Goal: Task Accomplishment & Management: Manage account settings

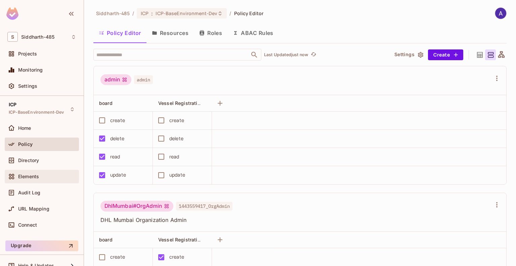
scroll to position [580, 0]
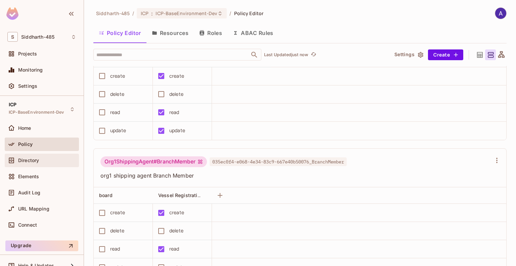
click at [28, 159] on span "Directory" at bounding box center [28, 159] width 21 height 5
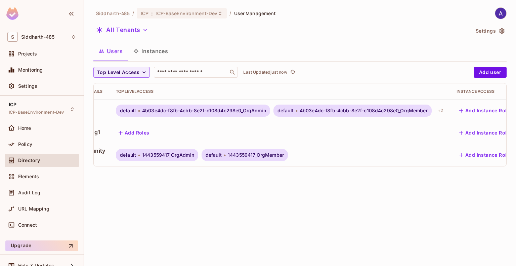
scroll to position [0, 144]
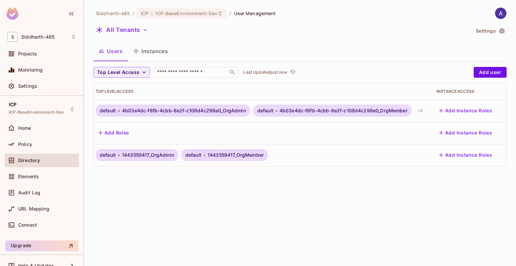
scroll to position [0, 129]
click at [422, 110] on div "+ 2" at bounding box center [417, 110] width 11 height 11
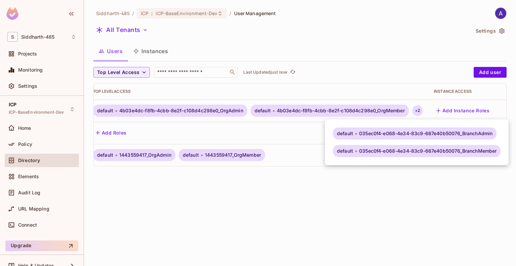
click at [393, 51] on div at bounding box center [258, 133] width 516 height 266
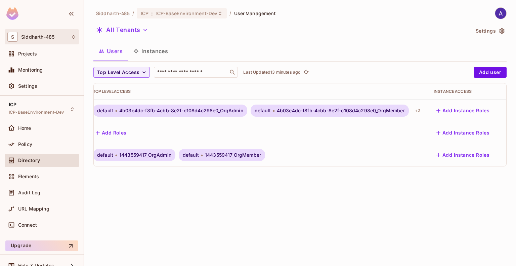
click at [69, 36] on div "S Siddharth-485" at bounding box center [41, 37] width 69 height 10
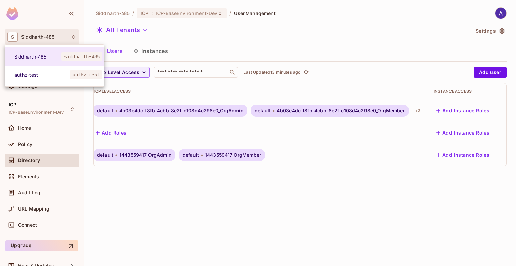
click at [399, 39] on div at bounding box center [258, 133] width 516 height 266
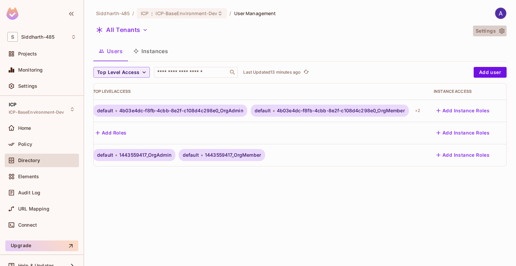
click at [501, 29] on icon "button" at bounding box center [501, 31] width 7 height 7
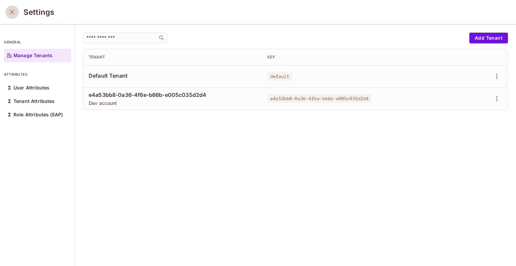
click at [15, 11] on icon "close" at bounding box center [12, 12] width 8 height 8
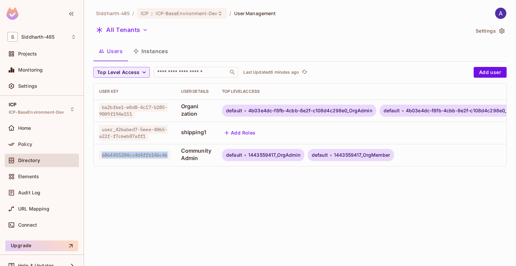
drag, startPoint x: 101, startPoint y: 154, endPoint x: 172, endPoint y: 157, distance: 71.3
click at [170, 157] on span "6864455204cc4d4ffb146c46" at bounding box center [134, 154] width 71 height 9
drag, startPoint x: 278, startPoint y: 155, endPoint x: 300, endPoint y: 155, distance: 21.8
click at [300, 155] on span "1443559417_OrgAdmin" at bounding box center [274, 154] width 52 height 5
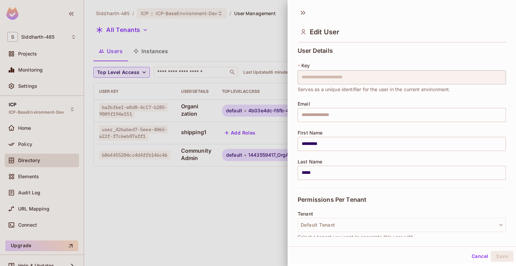
click at [269, 204] on div at bounding box center [258, 133] width 516 height 266
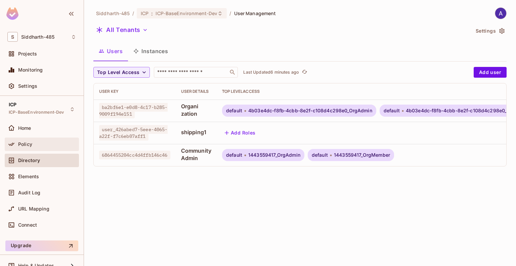
click at [26, 142] on span "Policy" at bounding box center [25, 143] width 14 height 5
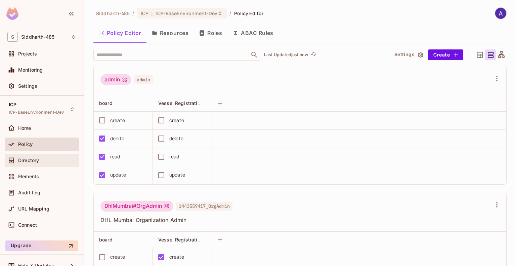
click at [29, 157] on span "Directory" at bounding box center [28, 159] width 21 height 5
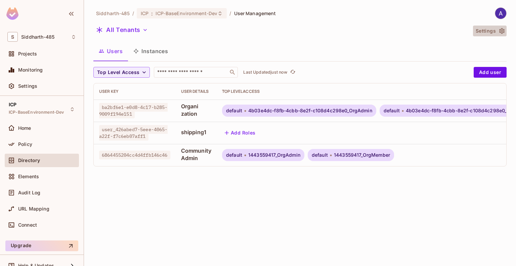
click at [500, 32] on icon "button" at bounding box center [501, 31] width 5 height 6
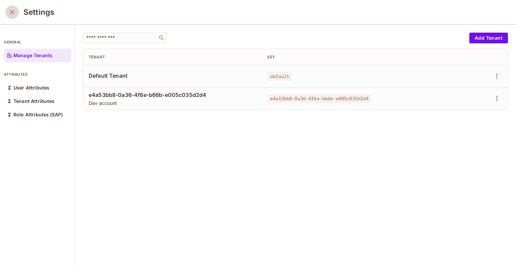
click at [13, 10] on icon "close" at bounding box center [12, 12] width 8 height 8
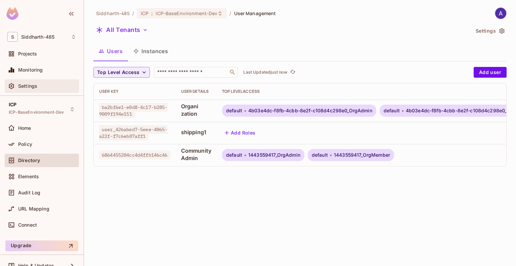
click at [27, 83] on span "Settings" at bounding box center [27, 85] width 19 height 5
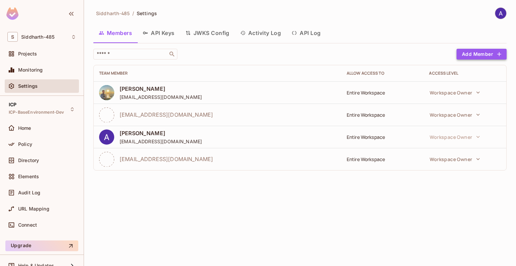
click at [470, 53] on button "Add Member" at bounding box center [481, 54] width 50 height 11
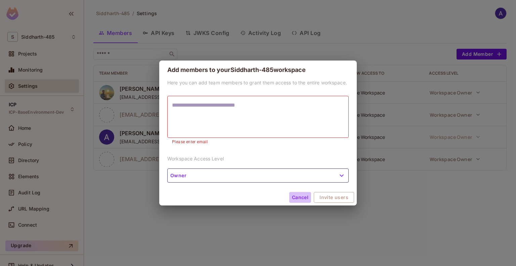
click at [301, 192] on button "Cancel" at bounding box center [300, 197] width 22 height 11
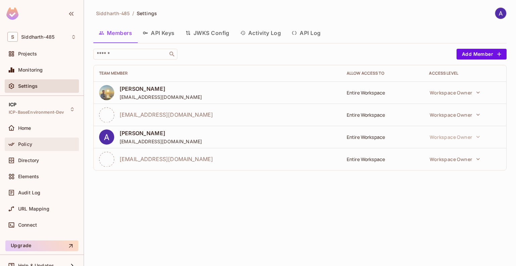
click at [23, 142] on span "Policy" at bounding box center [25, 143] width 14 height 5
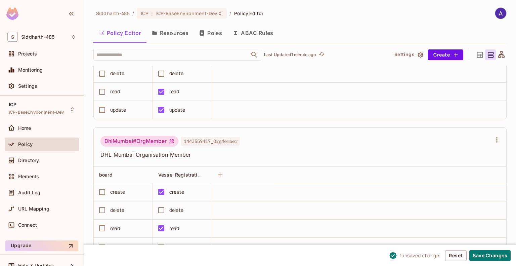
scroll to position [185, 0]
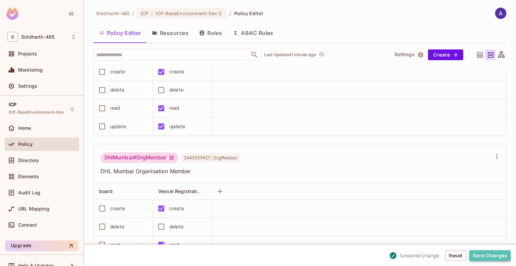
click at [485, 254] on button "Save Changes" at bounding box center [489, 255] width 41 height 11
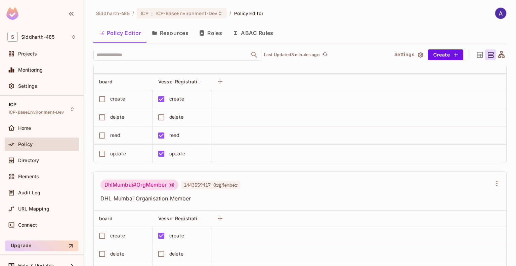
scroll to position [157, 0]
click at [475, 52] on icon at bounding box center [479, 55] width 8 height 8
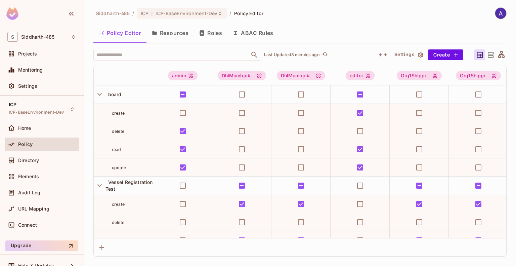
click at [490, 54] on icon at bounding box center [491, 54] width 6 height 5
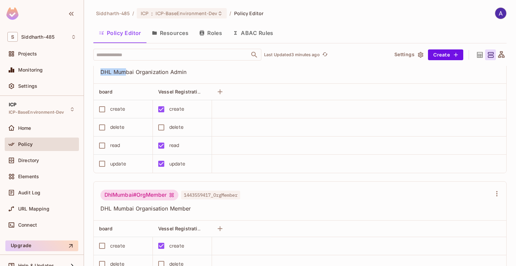
scroll to position [146, 0]
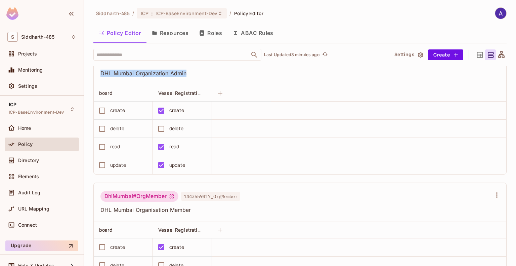
drag, startPoint x: 101, startPoint y: 69, endPoint x: 189, endPoint y: 76, distance: 87.9
click at [189, 76] on div "DhlMumbai#OrgAdmin 1443559417_OrgAdmin DHL Mumbai Organization Admin" at bounding box center [300, 65] width 412 height 39
click at [206, 75] on span "DHL Mumbai Organization Admin" at bounding box center [295, 73] width 391 height 7
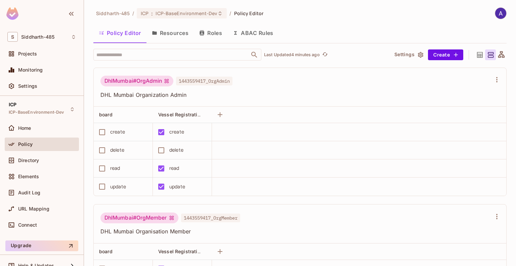
scroll to position [124, 0]
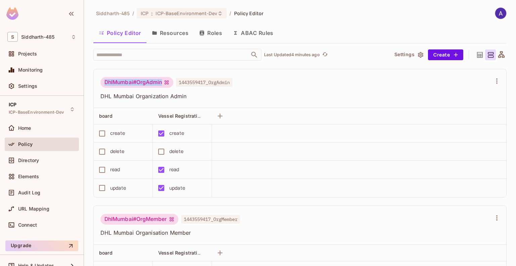
drag, startPoint x: 105, startPoint y: 80, endPoint x: 171, endPoint y: 81, distance: 65.8
click at [171, 81] on div "DhlMumbai#OrgAdmin" at bounding box center [136, 82] width 73 height 11
click at [26, 159] on span "Directory" at bounding box center [28, 159] width 21 height 5
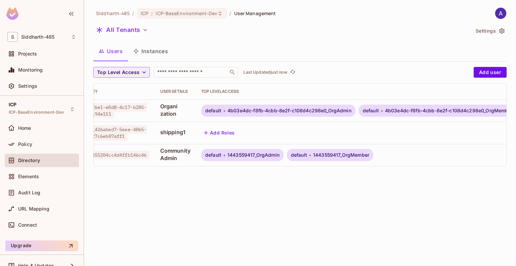
scroll to position [0, 21]
click at [24, 143] on span "Policy" at bounding box center [25, 143] width 14 height 5
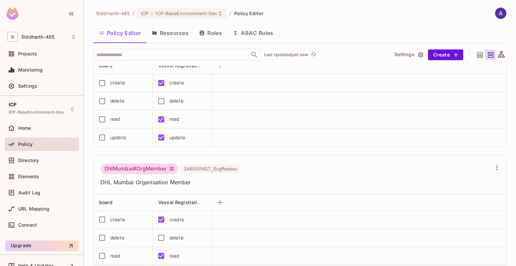
scroll to position [174, 0]
click at [37, 158] on span "Directory" at bounding box center [28, 159] width 21 height 5
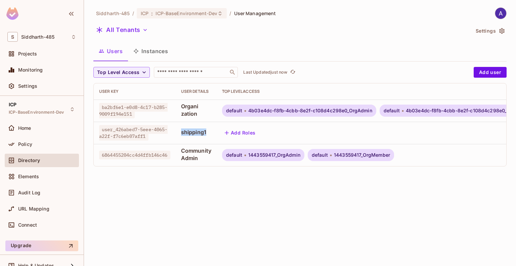
drag, startPoint x: 184, startPoint y: 130, endPoint x: 212, endPoint y: 132, distance: 27.9
click at [211, 132] on span "shipping1" at bounding box center [196, 131] width 30 height 7
drag, startPoint x: 202, startPoint y: 157, endPoint x: 181, endPoint y: 146, distance: 23.9
click at [181, 146] on td "Community Admin" at bounding box center [196, 155] width 41 height 22
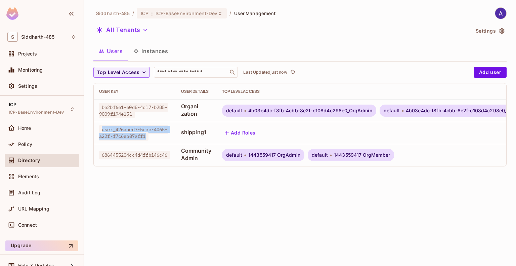
drag, startPoint x: 101, startPoint y: 129, endPoint x: 156, endPoint y: 137, distance: 55.6
click at [156, 137] on div "user_426abed7-5eee-4065-a22f-f7c6eb07aff1" at bounding box center [134, 132] width 71 height 13
click at [162, 189] on div "Siddharth-485 / ICP : ICP-BaseEnvironment-Dev / User Management All Tenants Set…" at bounding box center [300, 133] width 432 height 266
click at [146, 49] on button "Instances" at bounding box center [150, 51] width 45 height 17
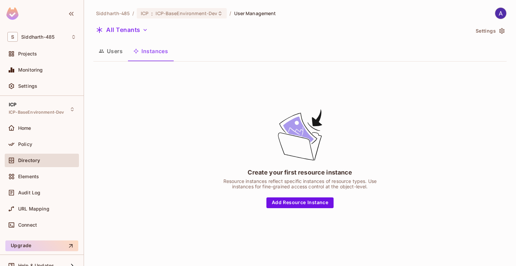
click at [114, 51] on button "Users" at bounding box center [110, 51] width 35 height 17
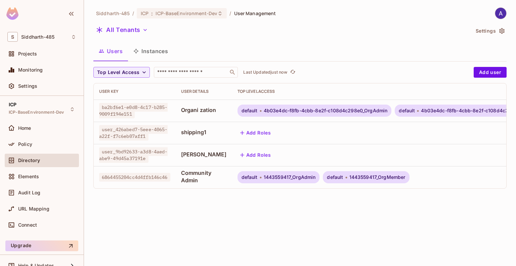
drag, startPoint x: 184, startPoint y: 148, endPoint x: 216, endPoint y: 156, distance: 32.9
click at [216, 156] on td "renu Shirbavikar" at bounding box center [204, 155] width 56 height 22
click at [211, 152] on span "renu Shirbavikar" at bounding box center [204, 153] width 46 height 7
drag, startPoint x: 184, startPoint y: 148, endPoint x: 214, endPoint y: 157, distance: 31.3
click at [214, 157] on td "renu Shirbavikar" at bounding box center [204, 155] width 56 height 22
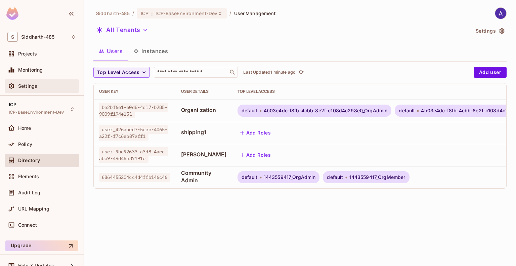
click at [28, 82] on div "Settings" at bounding box center [41, 86] width 69 height 8
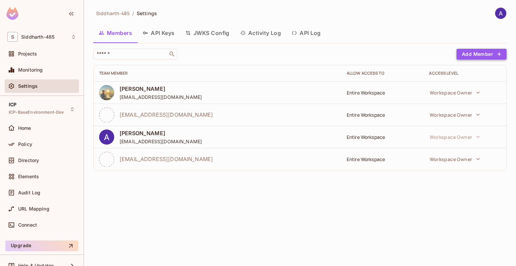
click at [474, 52] on button "Add Member" at bounding box center [481, 54] width 50 height 11
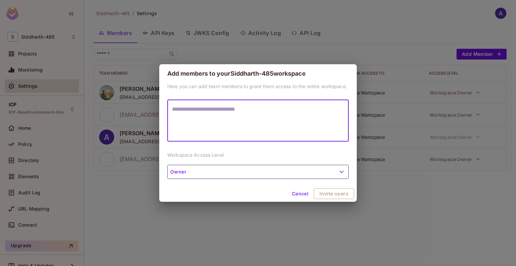
click at [198, 108] on textarea at bounding box center [258, 120] width 172 height 31
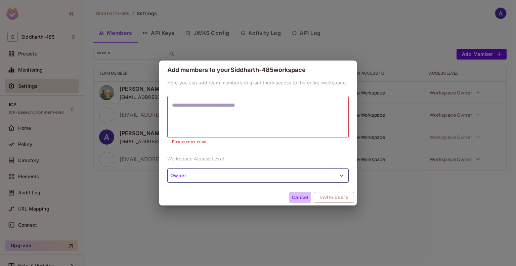
click at [302, 193] on button "Cancel" at bounding box center [300, 197] width 22 height 11
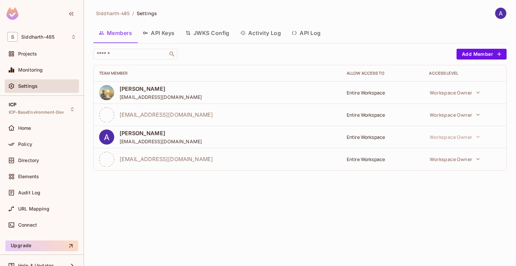
drag, startPoint x: 120, startPoint y: 113, endPoint x: 220, endPoint y: 115, distance: 99.8
click at [220, 115] on div "Ashish.Sandey@kalelogistics.com" at bounding box center [217, 114] width 237 height 15
drag, startPoint x: 121, startPoint y: 142, endPoint x: 165, endPoint y: 141, distance: 44.3
click at [165, 141] on div "ASHISH SANDEY as66@iitbbs.ac.in" at bounding box center [217, 136] width 237 height 15
click at [28, 157] on span "Directory" at bounding box center [28, 159] width 21 height 5
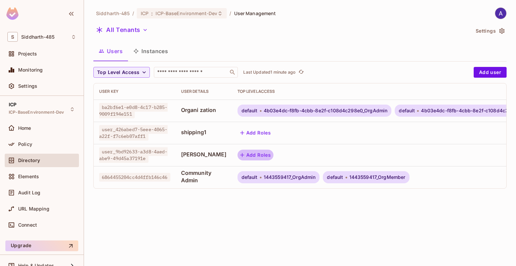
click at [241, 154] on button "Add Roles" at bounding box center [255, 154] width 36 height 11
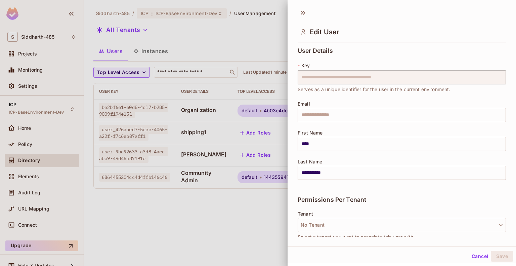
scroll to position [51, 0]
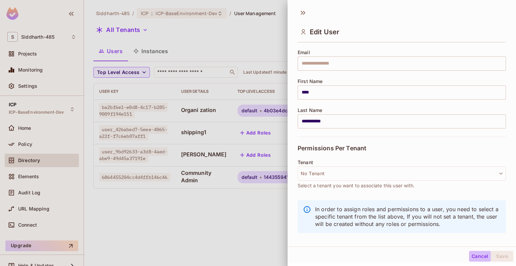
click at [474, 257] on button "Cancel" at bounding box center [480, 256] width 22 height 11
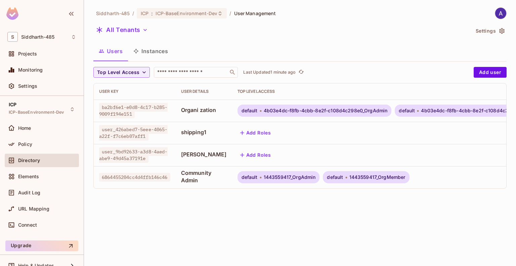
scroll to position [0, 144]
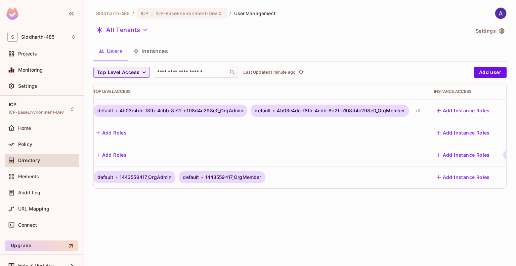
click at [504, 153] on icon "button" at bounding box center [508, 155] width 8 height 8
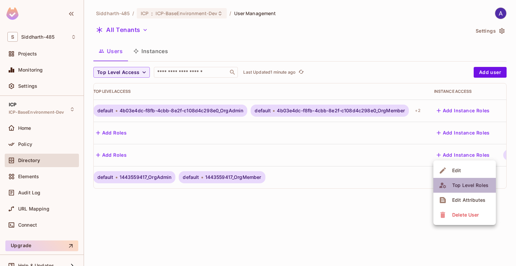
click at [470, 185] on div "Top Level Roles" at bounding box center [470, 185] width 36 height 7
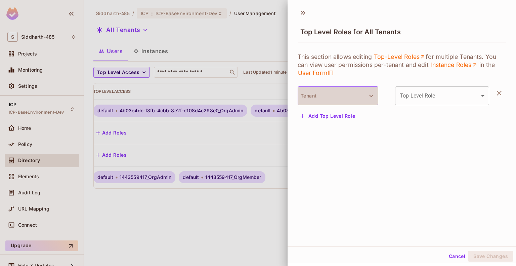
click at [343, 95] on button "Tenant" at bounding box center [338, 95] width 81 height 19
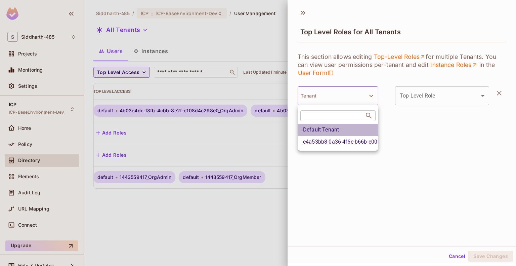
click at [324, 129] on li "Default Tenant" at bounding box center [338, 130] width 81 height 12
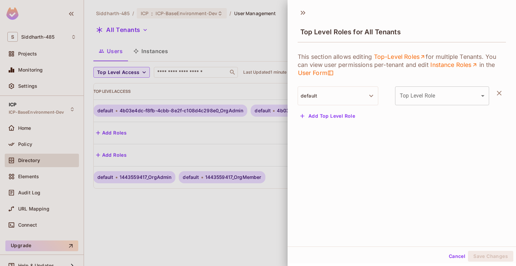
click at [411, 97] on body "S Siddharth-485 Projects Monitoring Settings ICP ICP-BaseEnvironment-Dev Home P…" at bounding box center [258, 133] width 516 height 266
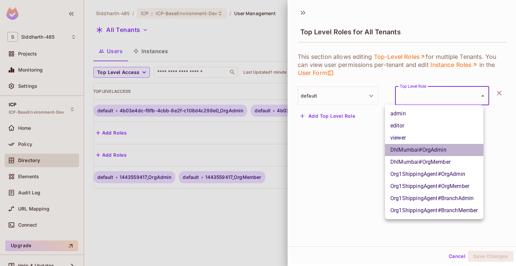
click at [406, 148] on li "DhlMumbai#OrgAdmin" at bounding box center [434, 150] width 98 height 12
type input "**********"
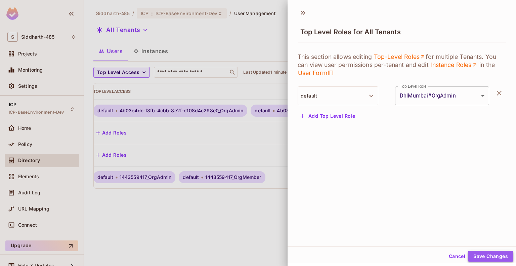
click at [475, 254] on button "Save Changes" at bounding box center [490, 256] width 45 height 11
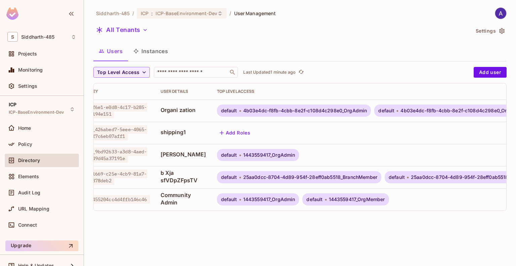
scroll to position [0, 20]
click at [25, 144] on span "Policy" at bounding box center [25, 143] width 14 height 5
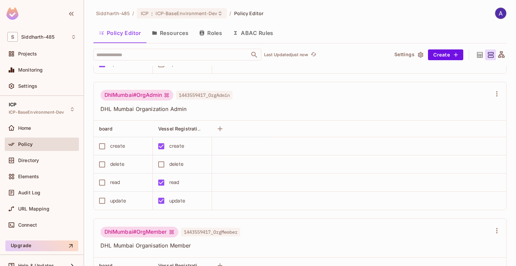
scroll to position [115, 0]
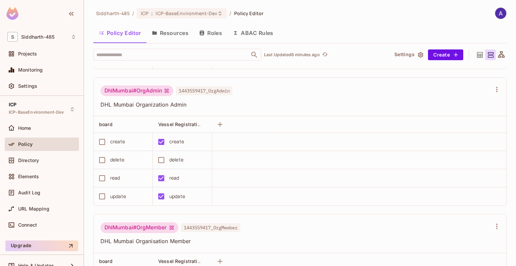
click at [216, 32] on button "Roles" at bounding box center [211, 33] width 34 height 17
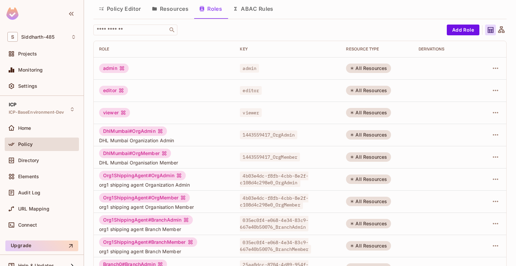
scroll to position [65, 0]
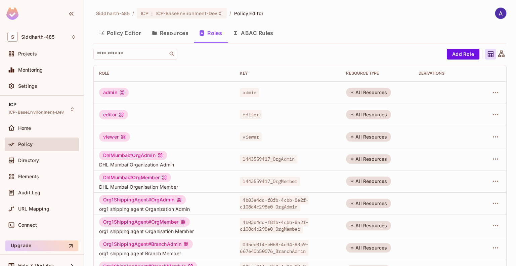
scroll to position [65, 0]
